Goal: Task Accomplishment & Management: Manage account settings

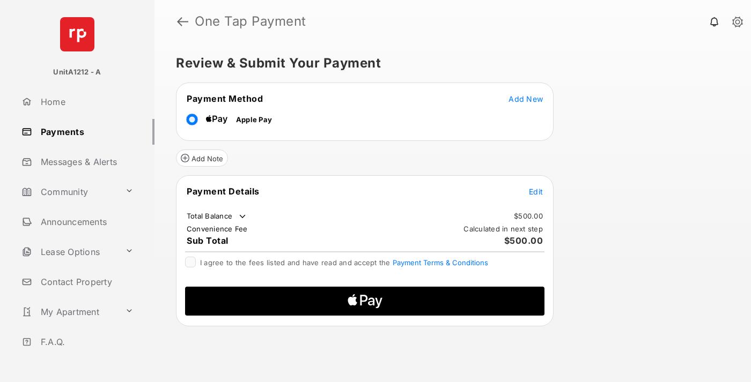
click at [526, 99] on span "Add New" at bounding box center [525, 98] width 34 height 9
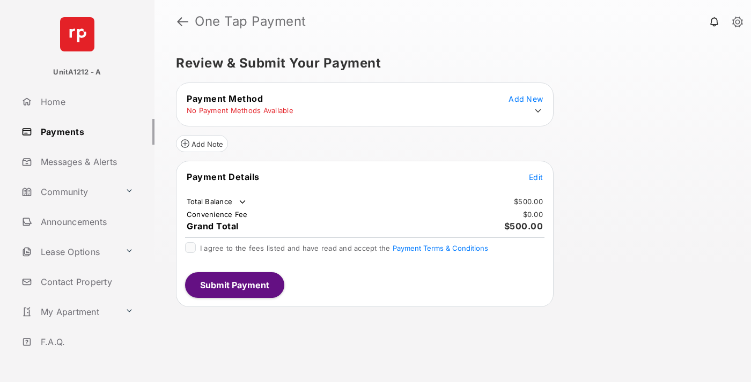
click at [538, 111] on icon at bounding box center [538, 111] width 10 height 10
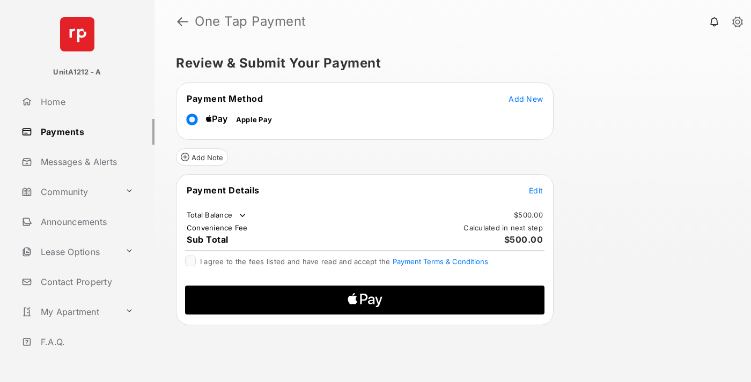
click at [536, 190] on span "Edit" at bounding box center [536, 190] width 14 height 9
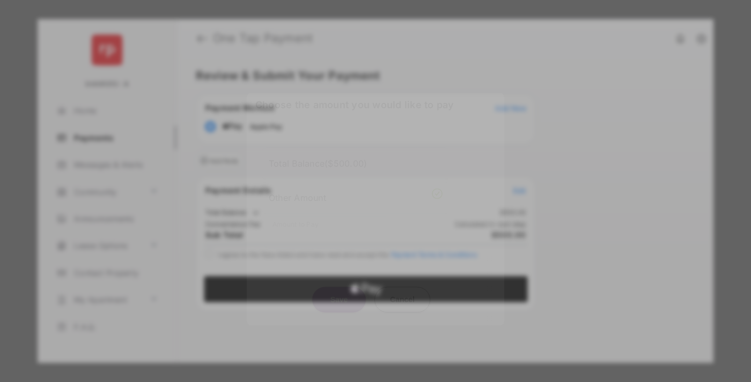
click at [356, 196] on div "Other Amount" at bounding box center [356, 198] width 174 height 18
type input "***"
click at [339, 287] on button "Save" at bounding box center [339, 300] width 54 height 26
